Goal: Find specific page/section: Find specific page/section

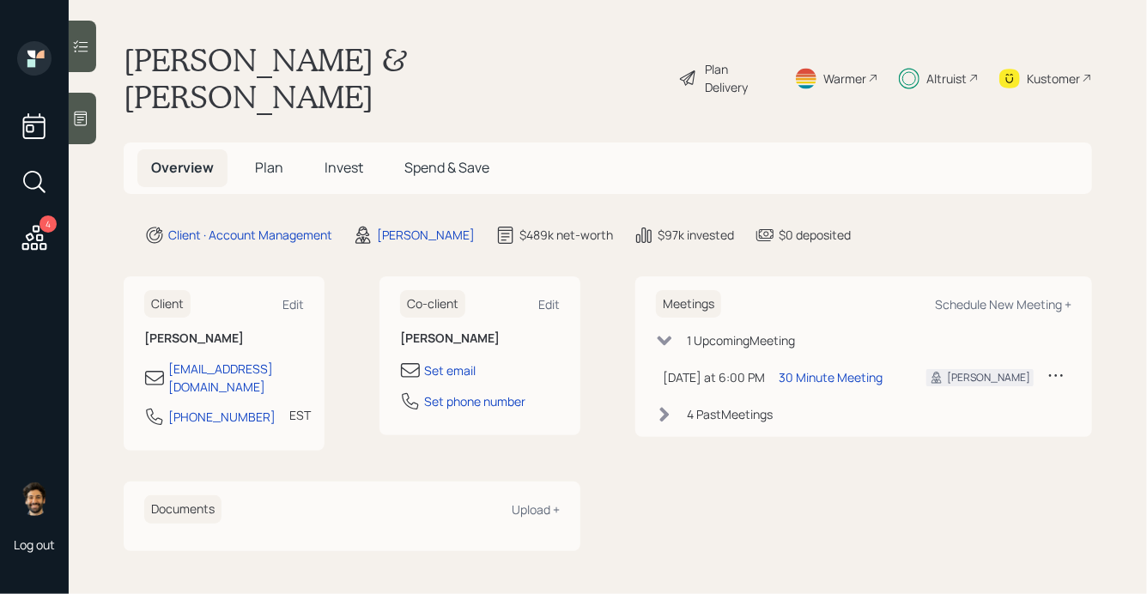
click at [927, 70] on div "Altruist" at bounding box center [947, 79] width 40 height 18
